Goal: Book appointment/travel/reservation

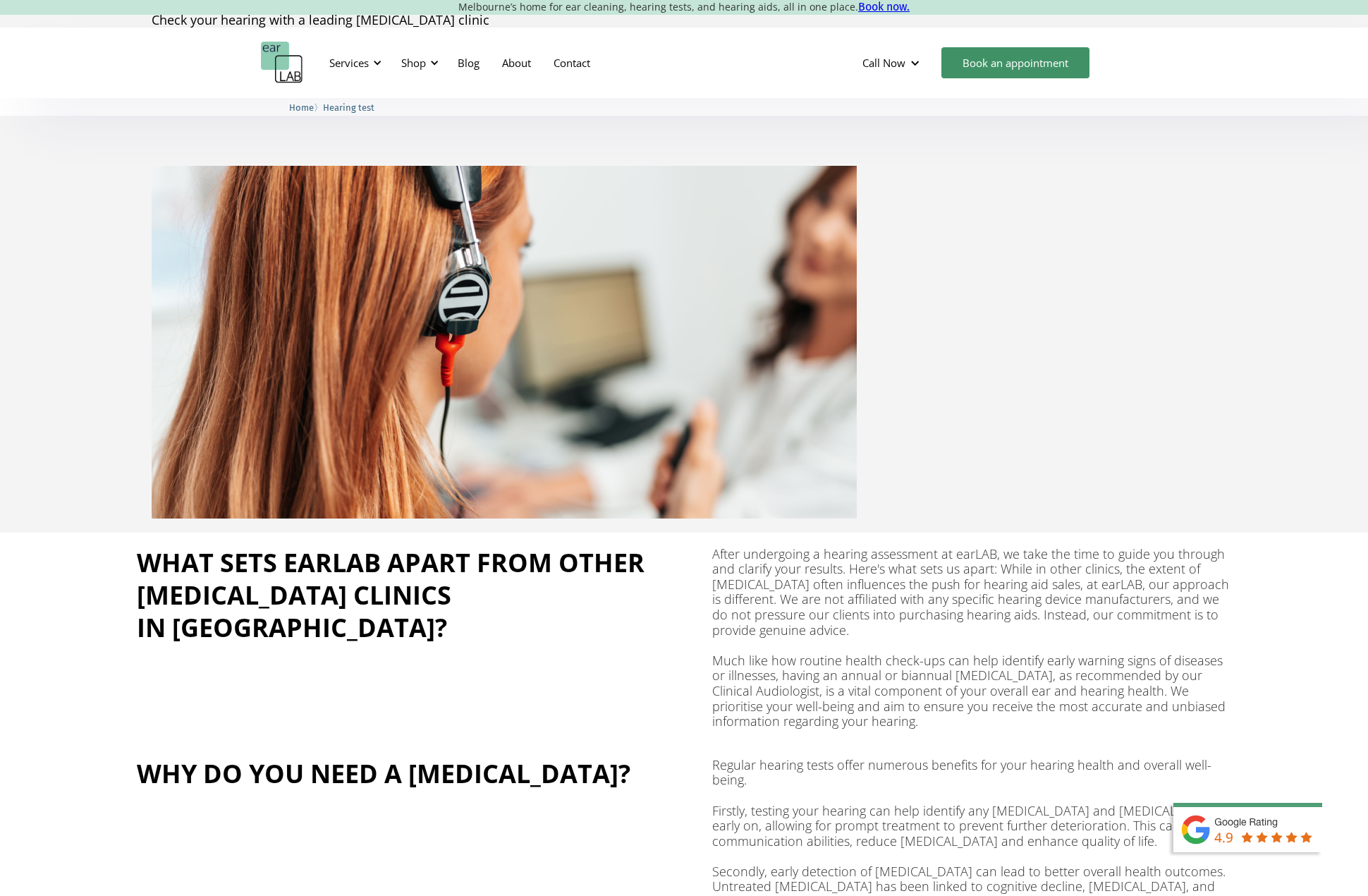
scroll to position [423, 0]
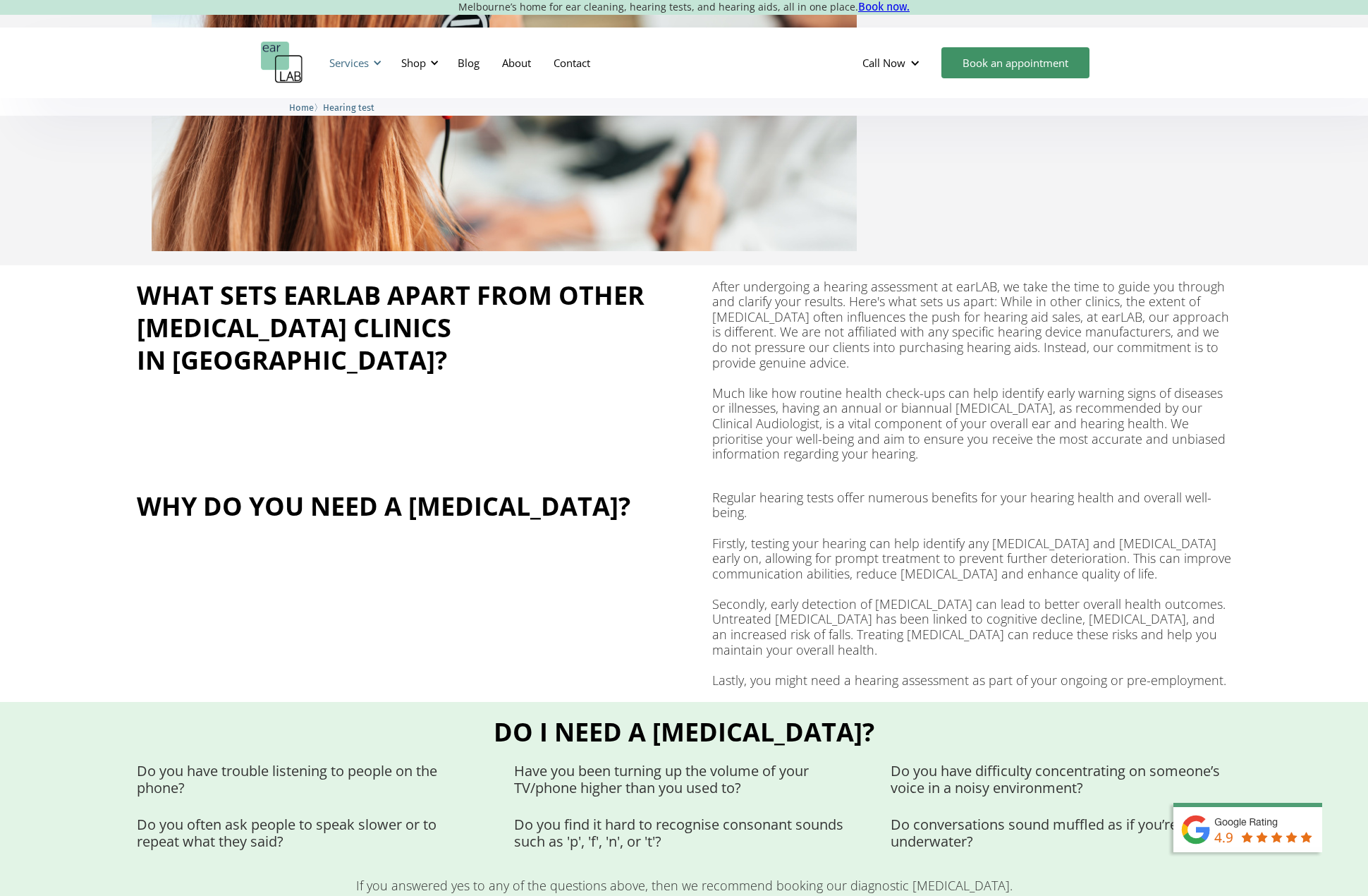
click at [365, 64] on div "Services" at bounding box center [349, 62] width 40 height 14
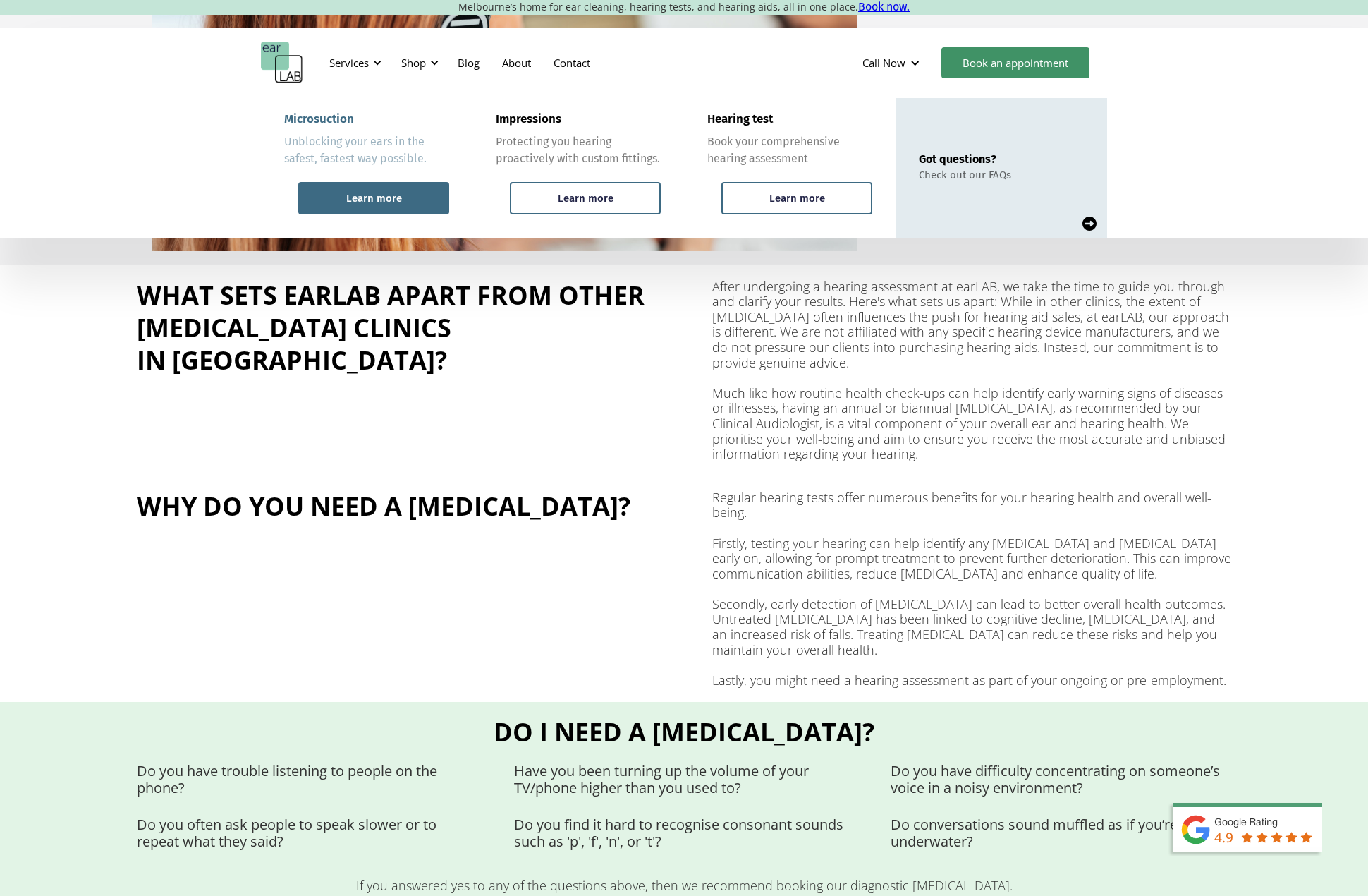
click at [374, 186] on div "Learn more" at bounding box center [374, 197] width 151 height 32
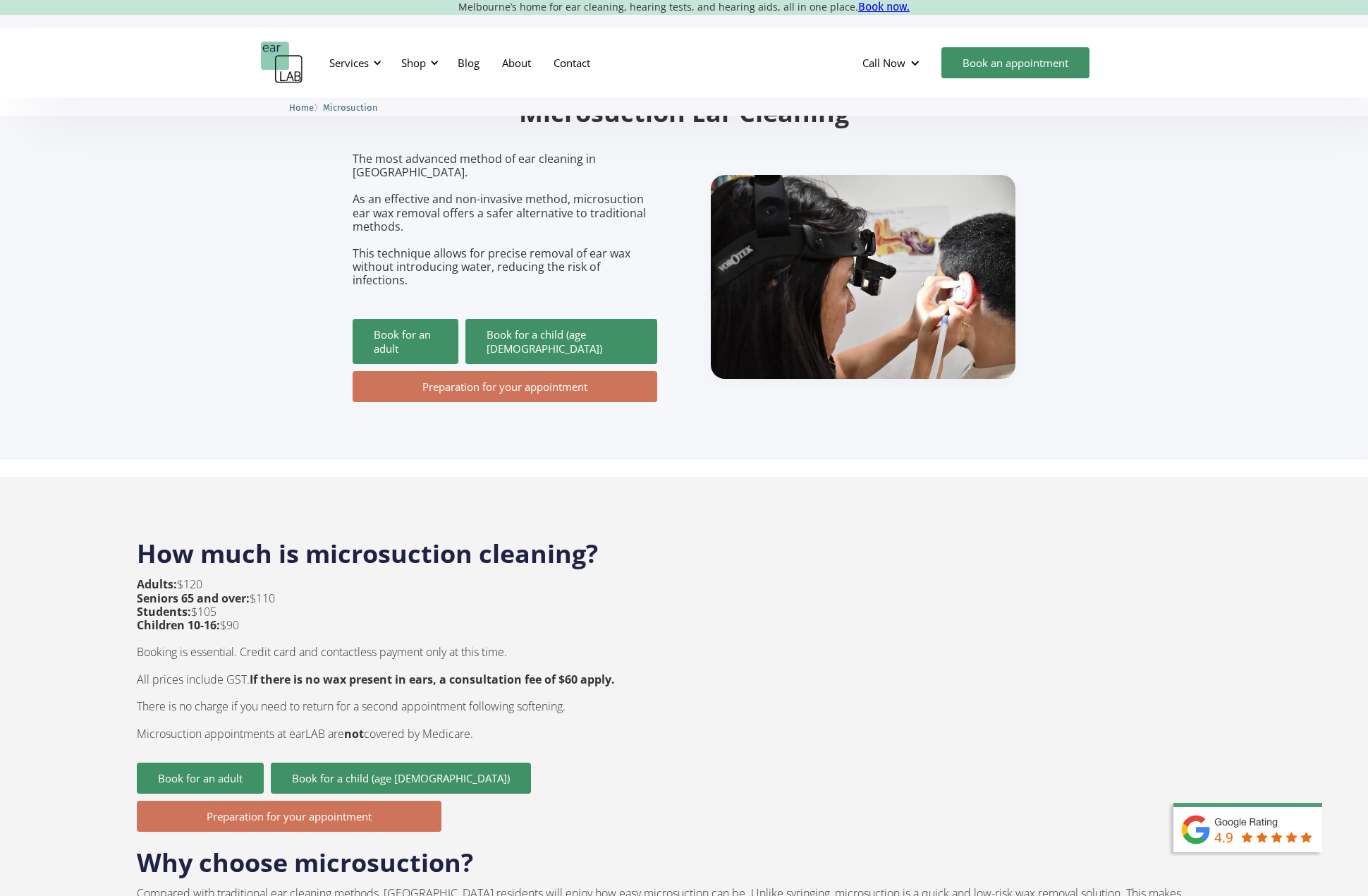
scroll to position [141, 0]
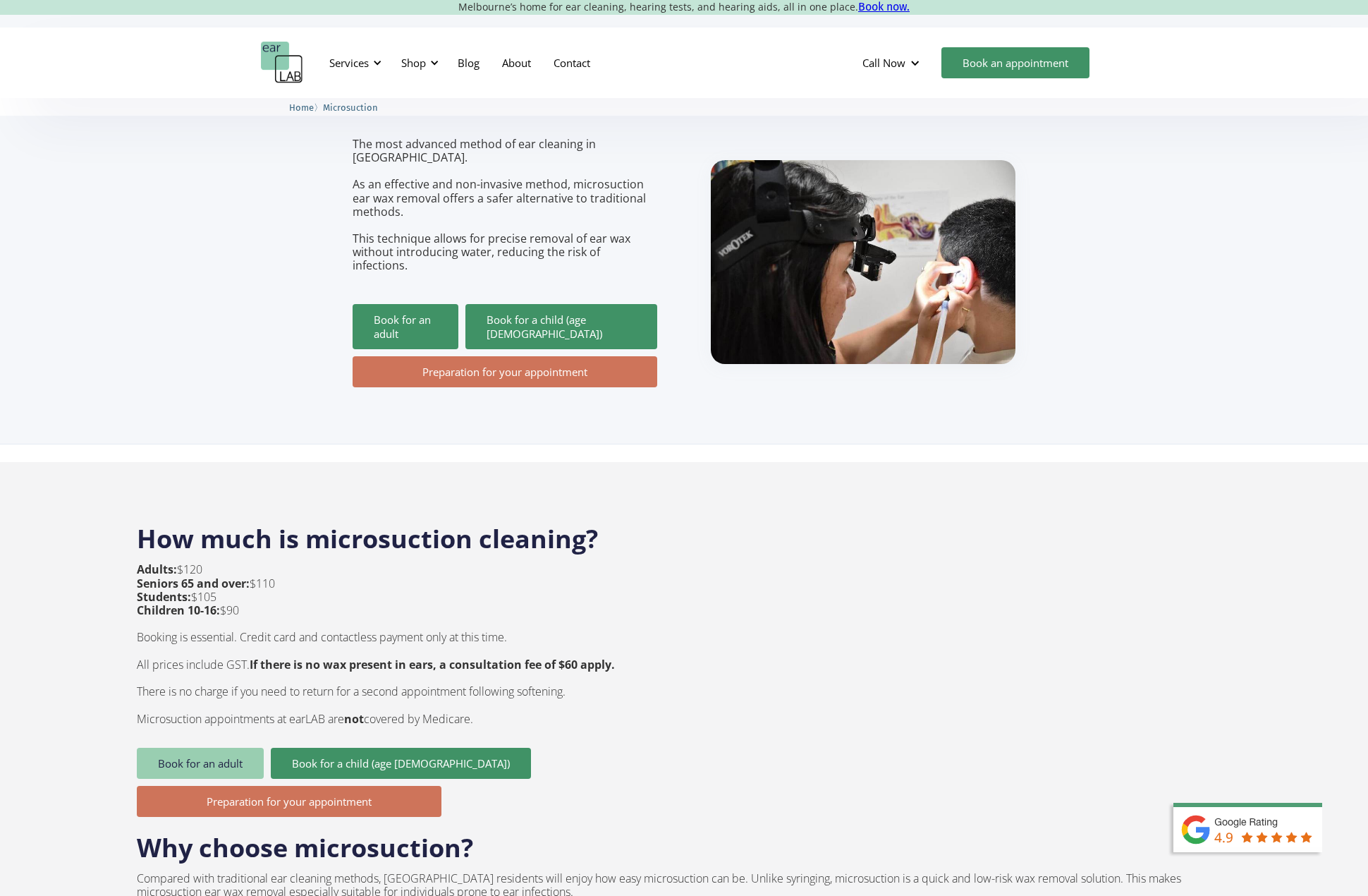
click at [240, 747] on link "Book for an adult" at bounding box center [200, 762] width 127 height 31
